Goal: Task Accomplishment & Management: Use online tool/utility

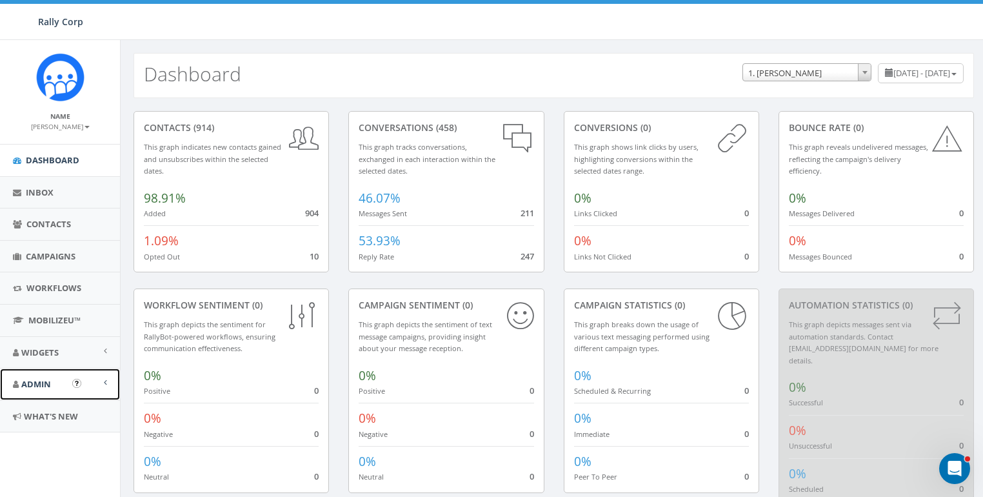
click at [29, 381] on span "Admin" at bounding box center [36, 384] width 30 height 12
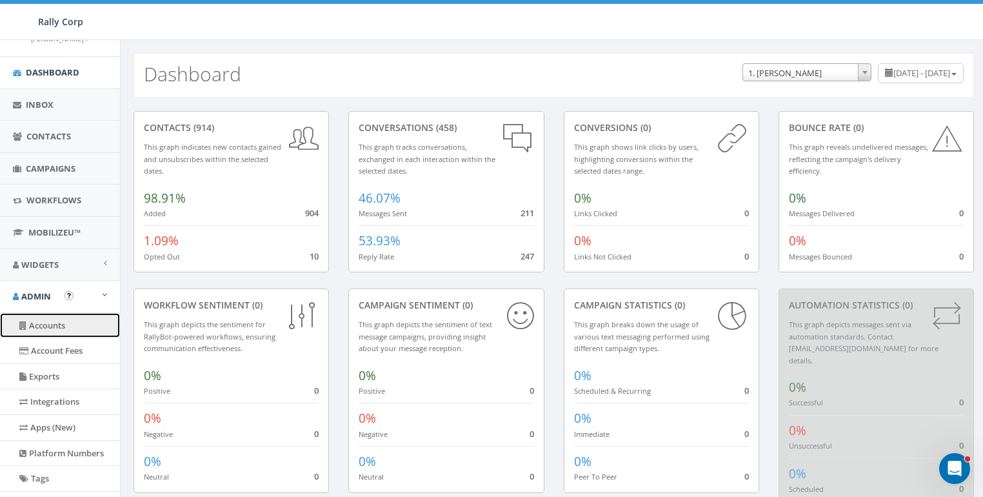
click at [52, 320] on link "Accounts" at bounding box center [60, 325] width 120 height 25
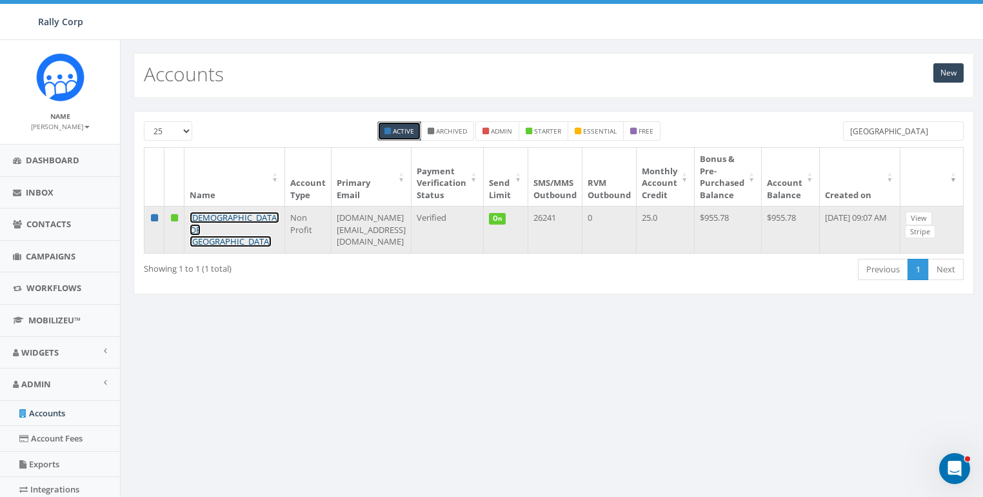
click at [207, 214] on link "[DEMOGRAPHIC_DATA] OF [GEOGRAPHIC_DATA]" at bounding box center [235, 229] width 90 height 35
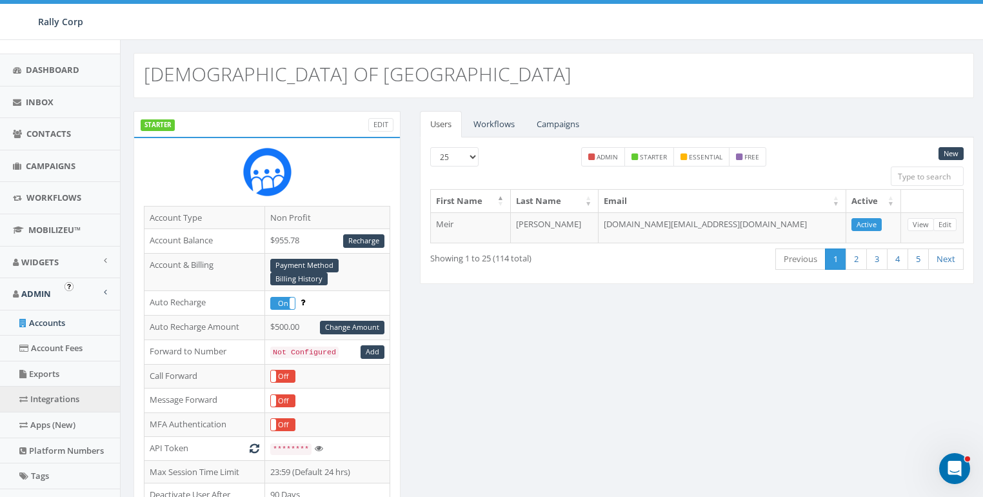
scroll to position [275, 0]
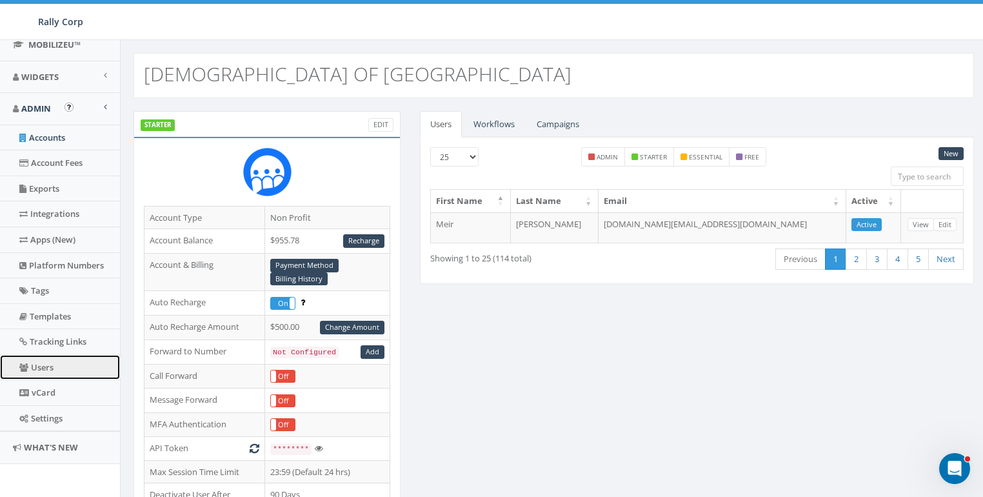
click at [48, 368] on link "Users" at bounding box center [60, 367] width 120 height 25
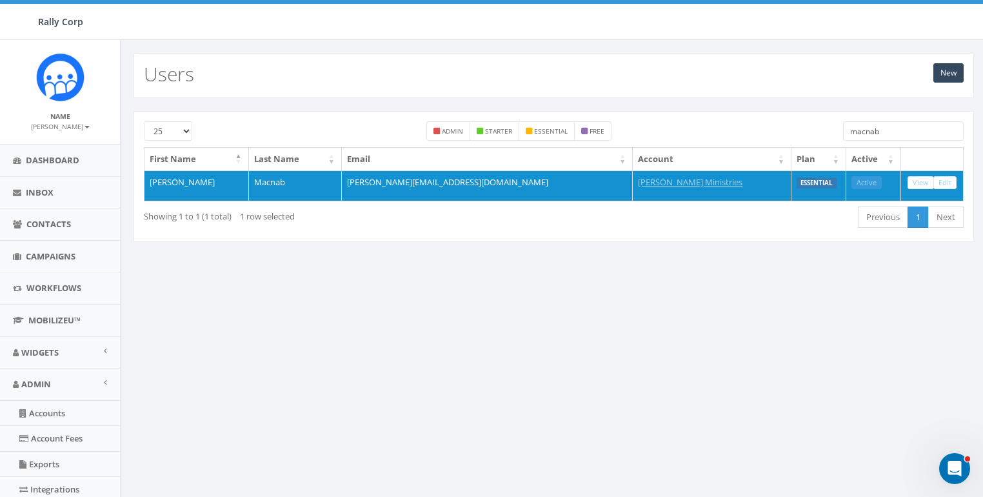
click at [912, 134] on input "macnab" at bounding box center [903, 130] width 121 height 19
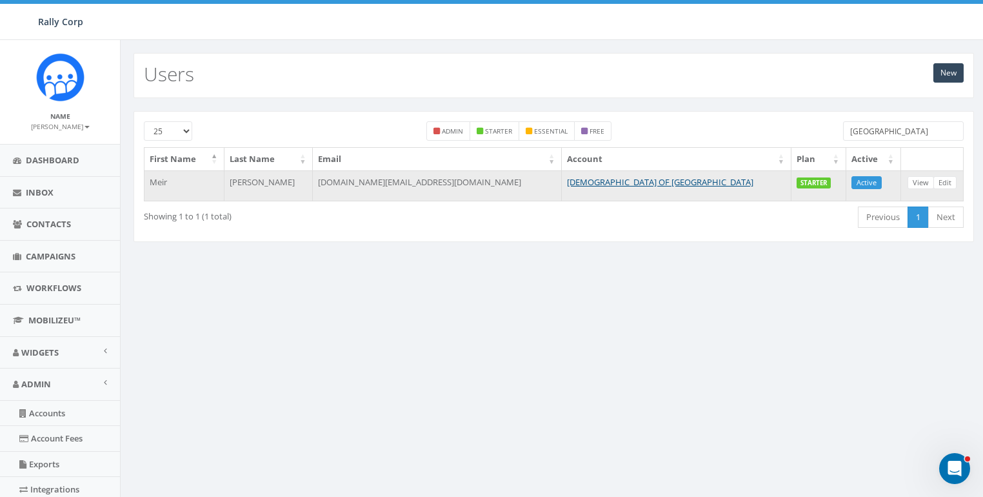
type input "poland"
click at [903, 176] on td "View Edit" at bounding box center [932, 185] width 63 height 31
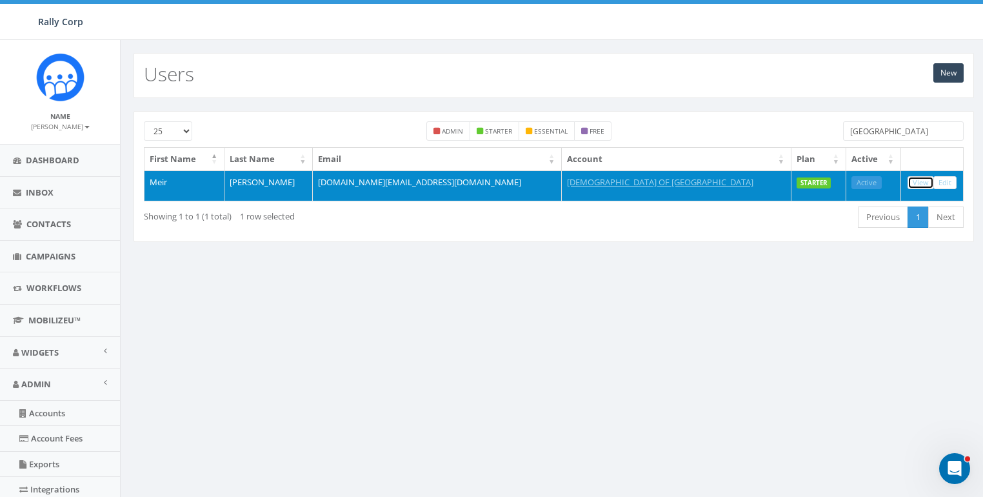
click at [921, 176] on link "View" at bounding box center [921, 183] width 26 height 14
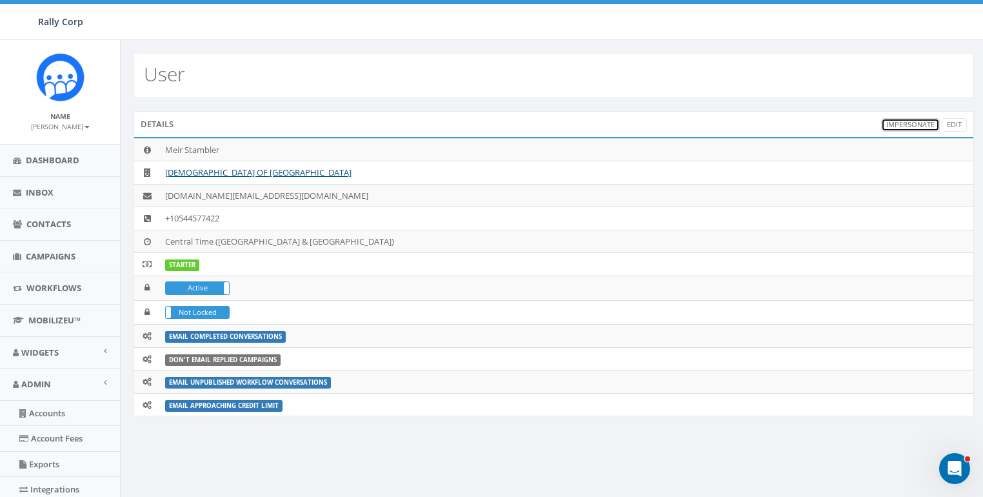
click at [923, 121] on link "Impersonate" at bounding box center [910, 125] width 59 height 14
